Goal: Information Seeking & Learning: Learn about a topic

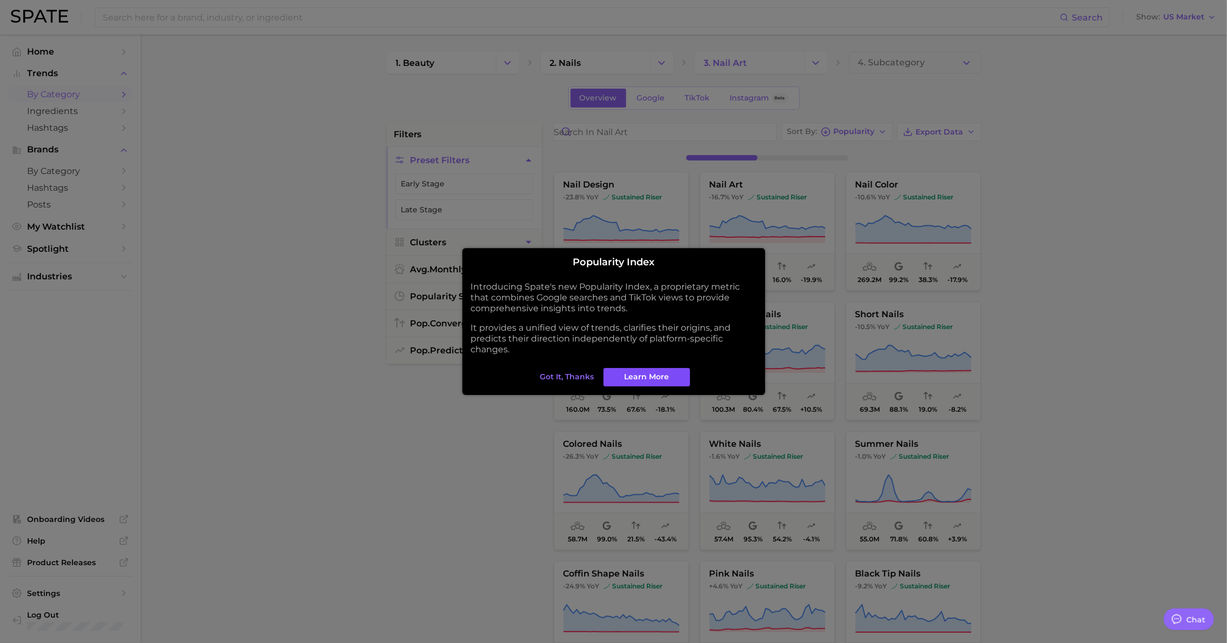
click at [660, 375] on span "Learn More" at bounding box center [646, 377] width 45 height 9
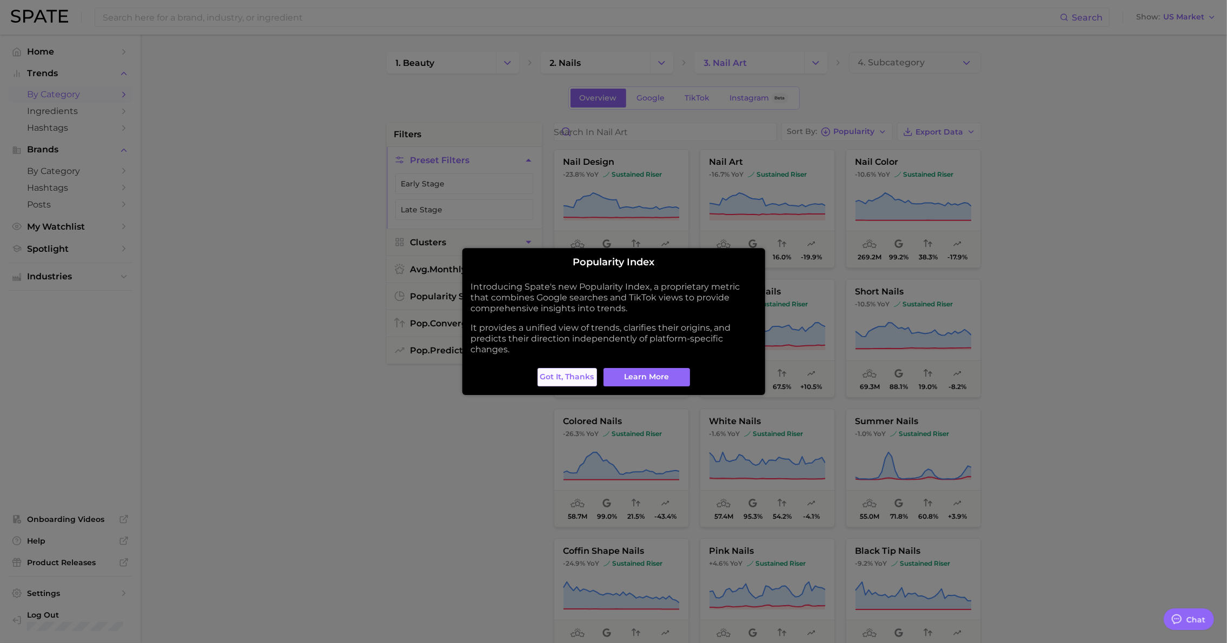
click at [578, 376] on span "Got it, thanks" at bounding box center [567, 377] width 54 height 9
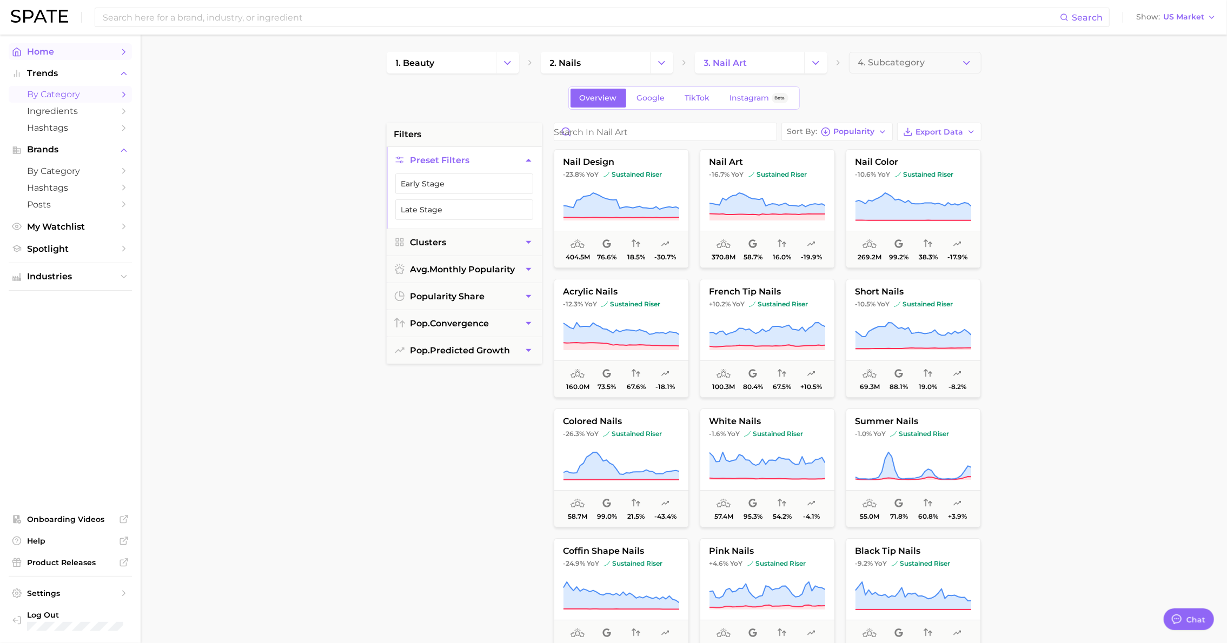
click at [57, 56] on span "Home" at bounding box center [70, 51] width 87 height 10
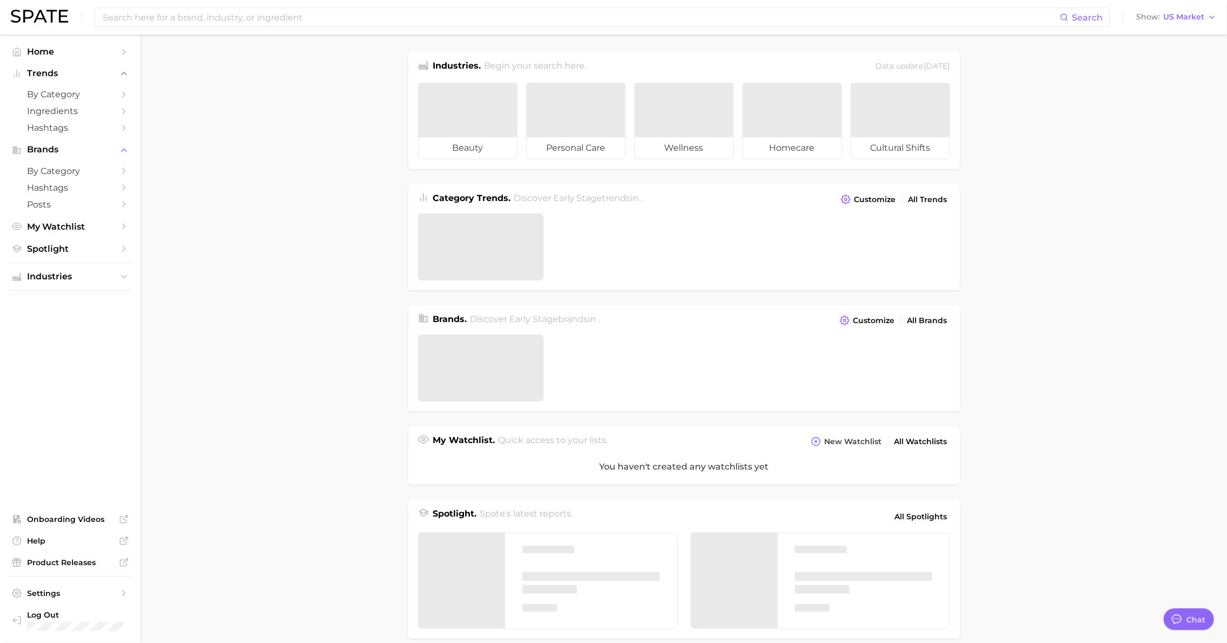
type textarea "x"
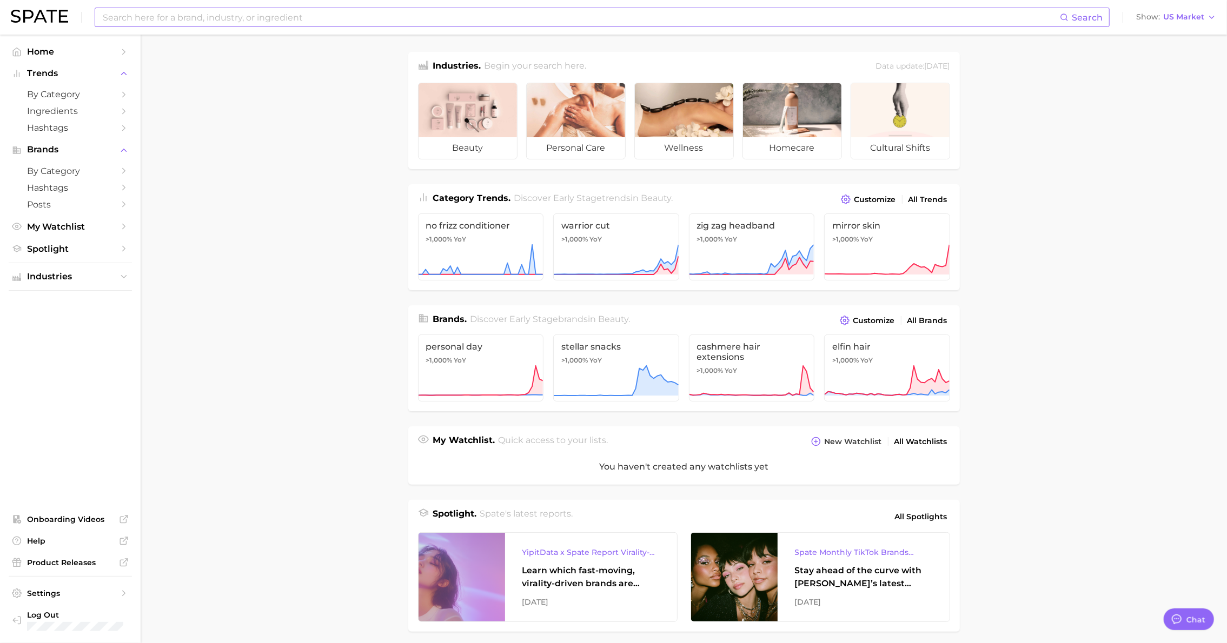
click at [145, 15] on input at bounding box center [581, 17] width 958 height 18
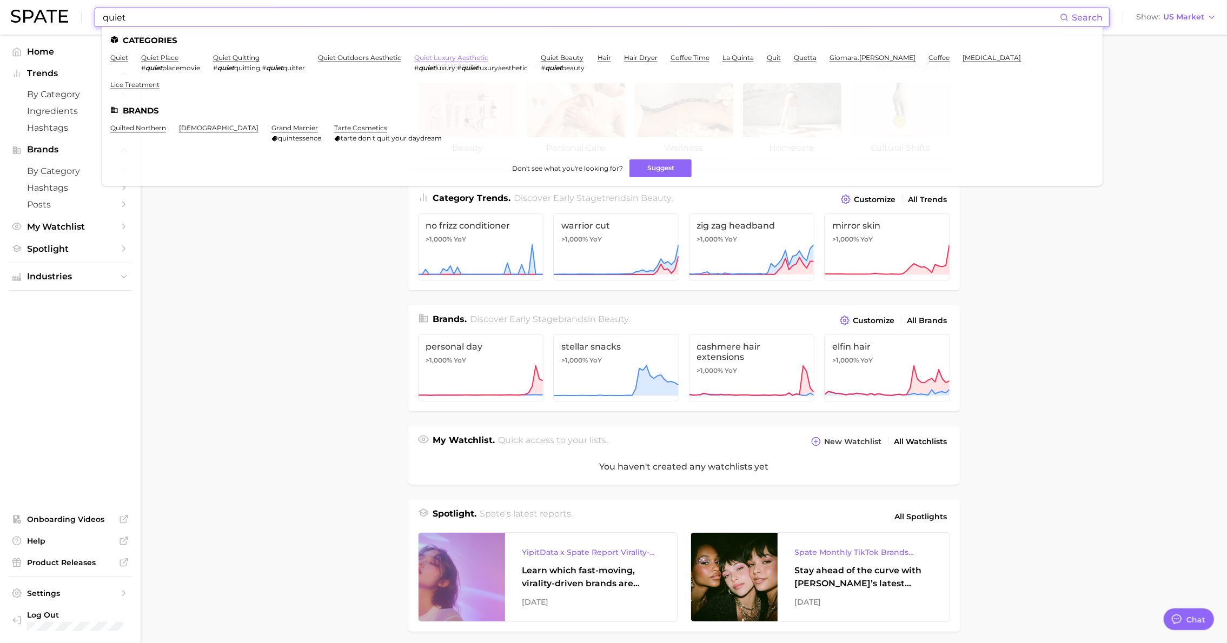
type input "quiet"
click at [434, 56] on link "quiet luxury aesthetic" at bounding box center [451, 58] width 74 height 8
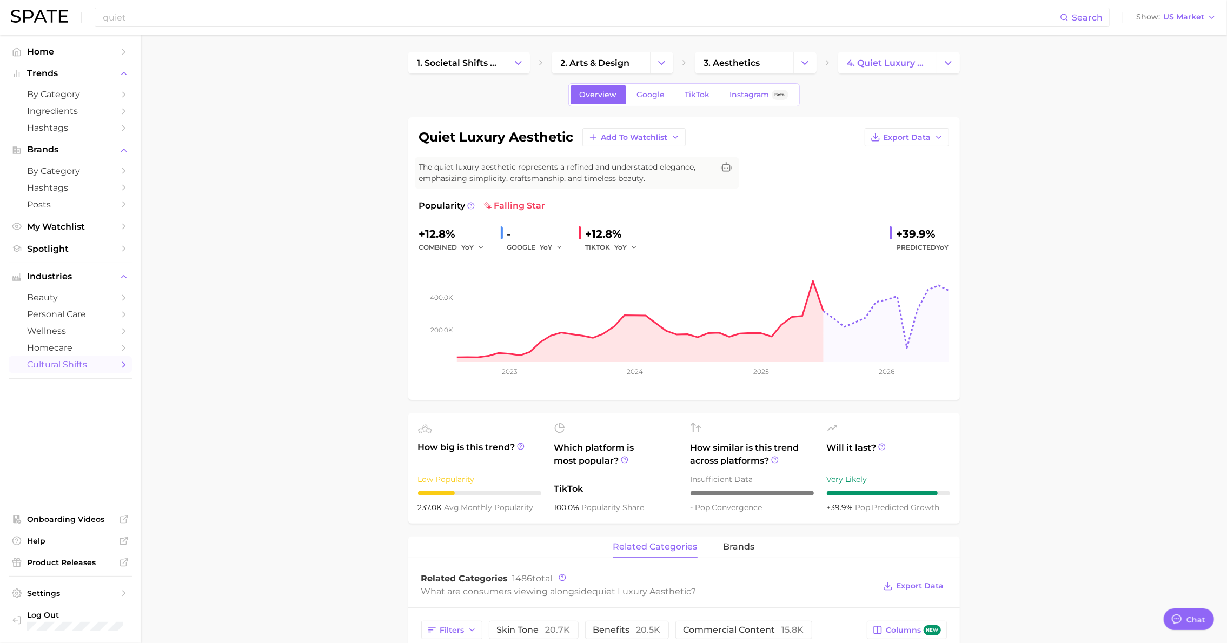
type textarea "x"
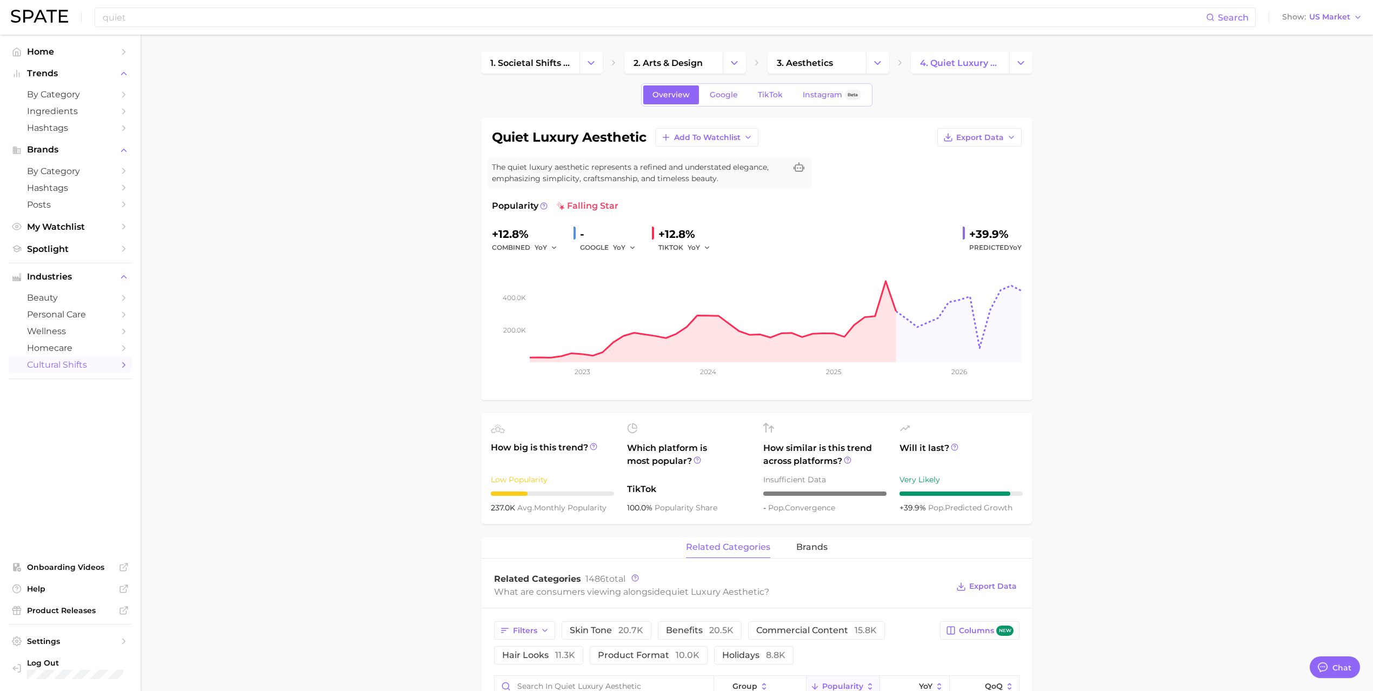
click at [728, 98] on span "Google" at bounding box center [724, 94] width 28 height 9
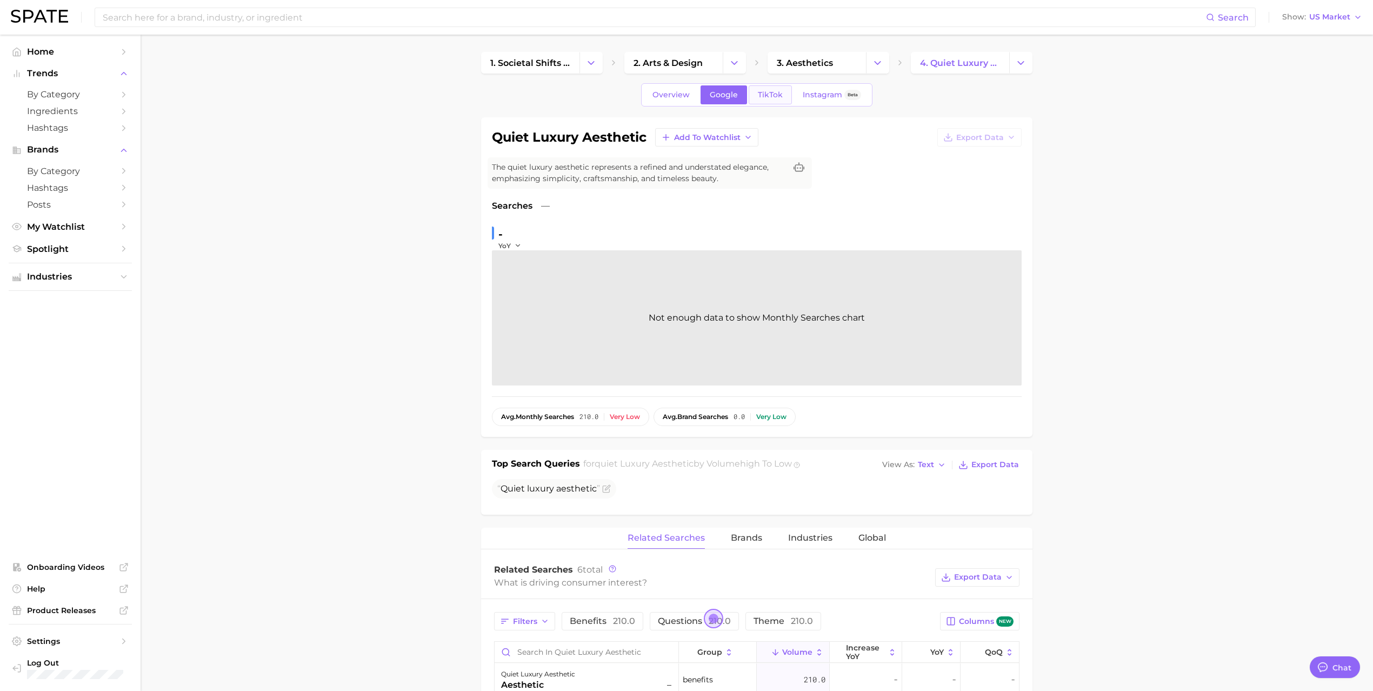
click at [771, 96] on span "TikTok" at bounding box center [770, 94] width 25 height 9
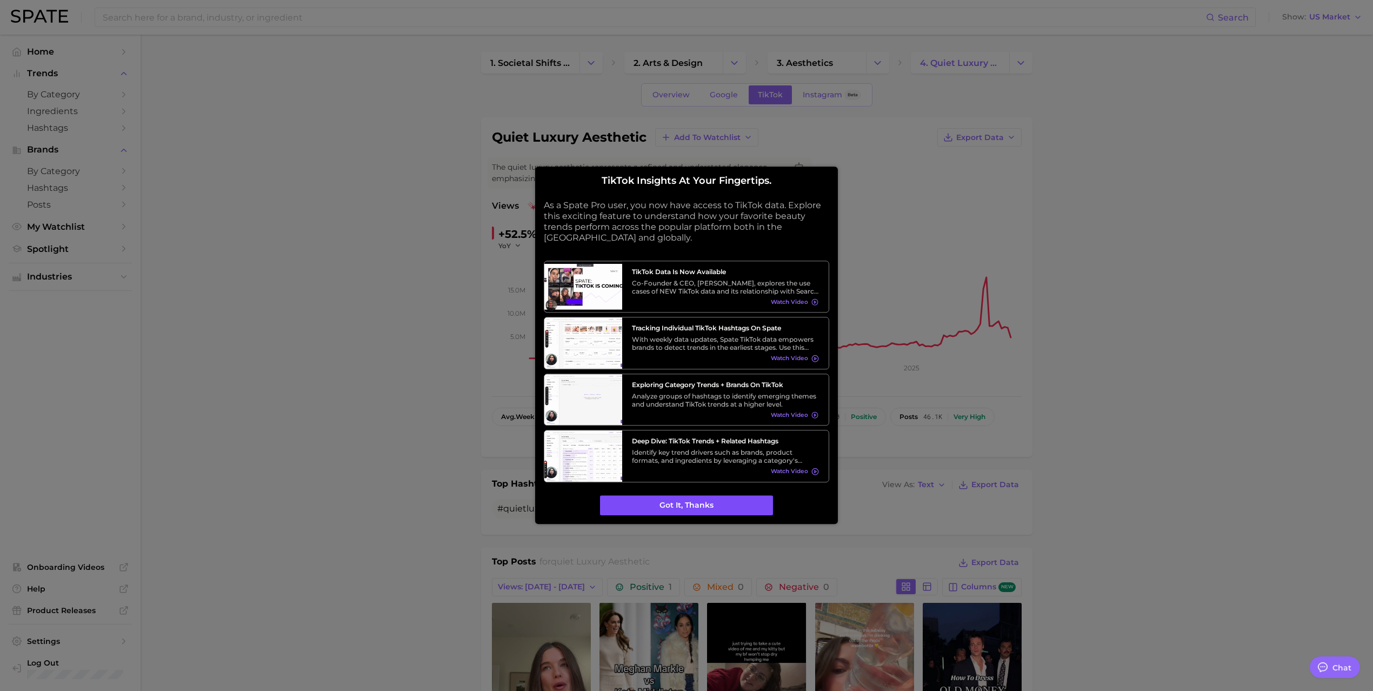
click at [709, 507] on button "Got it, thanks" at bounding box center [686, 505] width 173 height 21
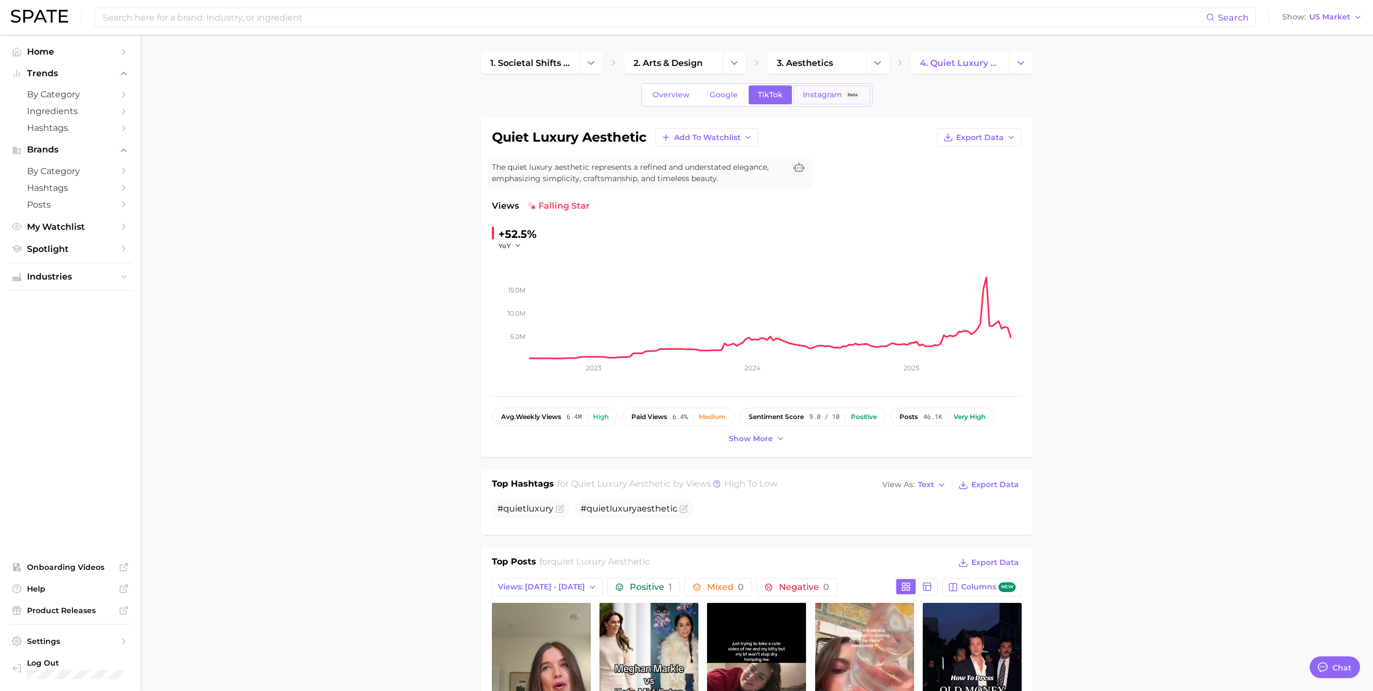
click at [819, 93] on span "Instagram" at bounding box center [822, 94] width 39 height 9
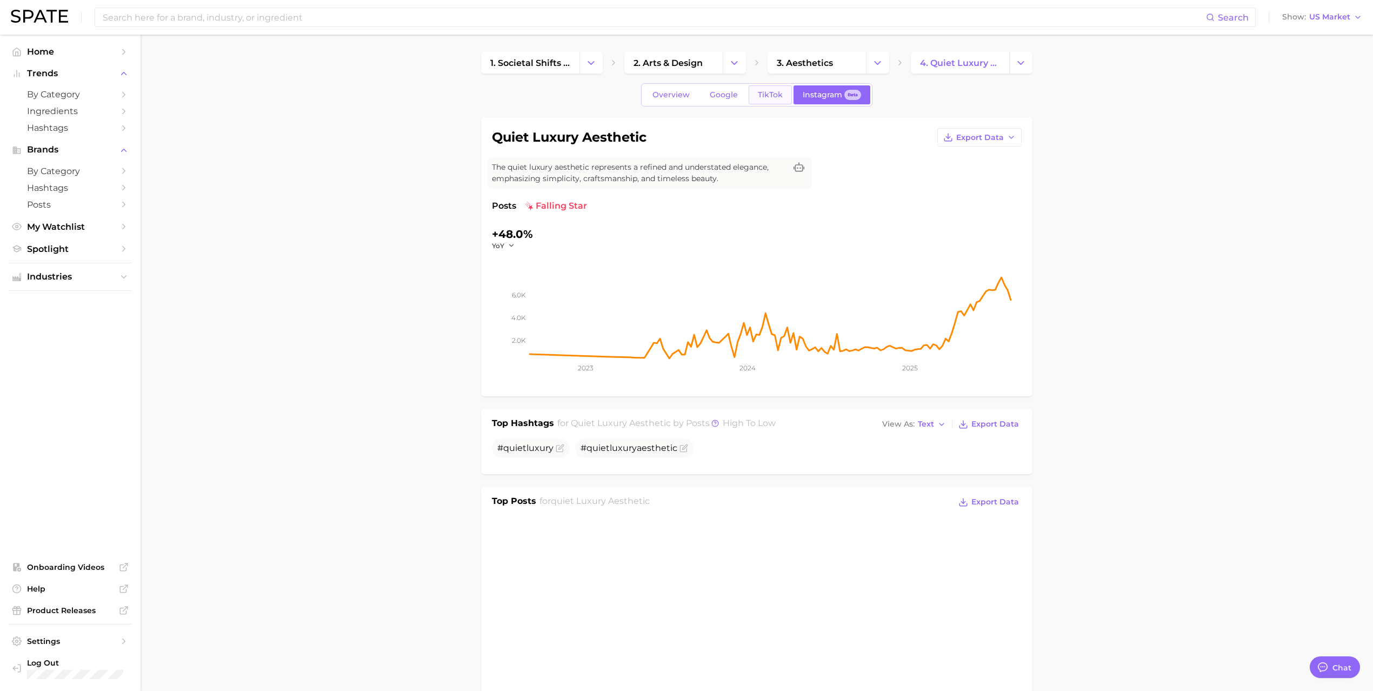
click at [776, 95] on span "TikTok" at bounding box center [770, 94] width 25 height 9
